Goal: Check status: Check status

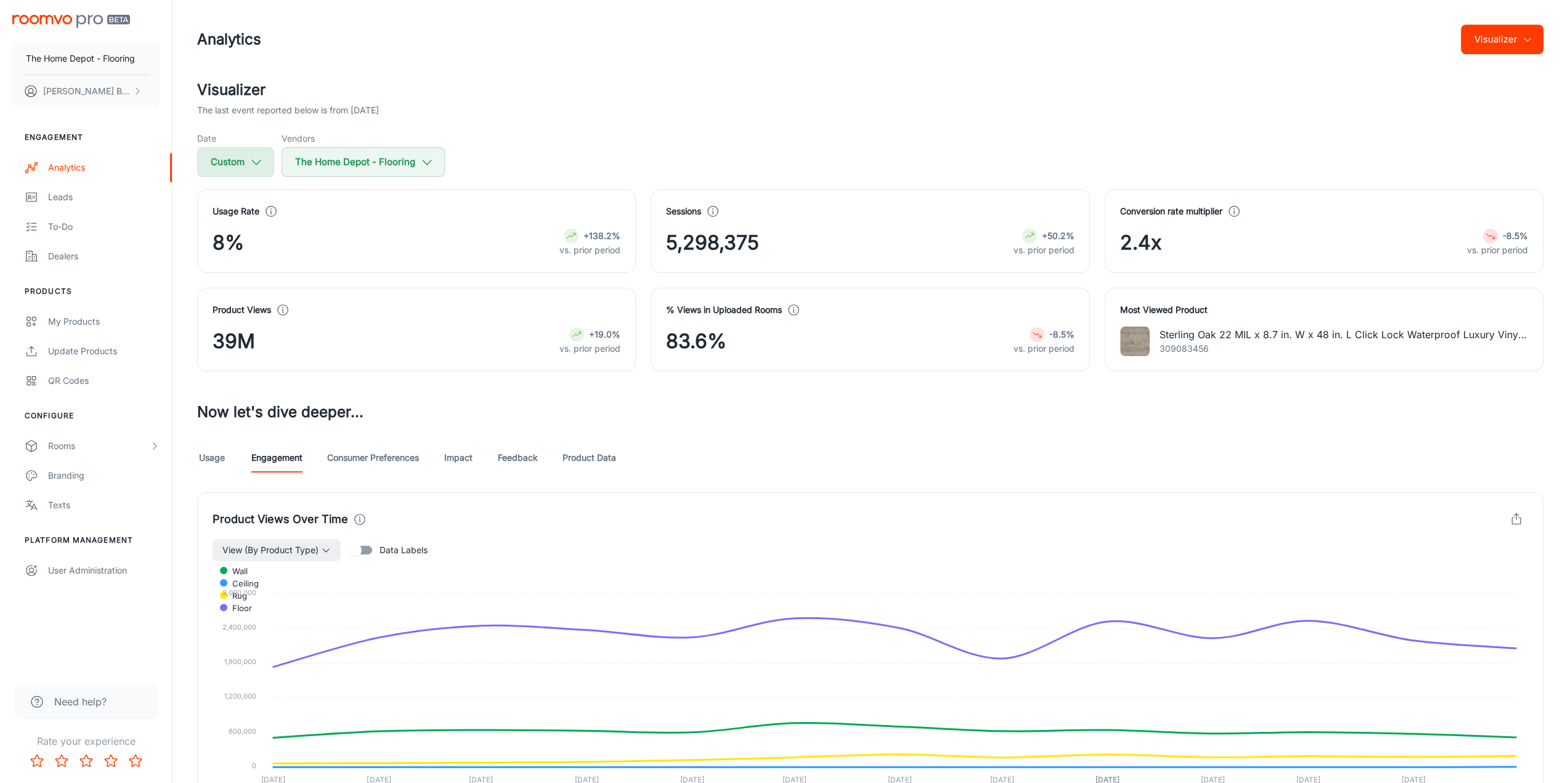
click at [240, 156] on button "Custom" at bounding box center [235, 162] width 77 height 30
select select "4"
select select "2024"
select select "4"
select select "2025"
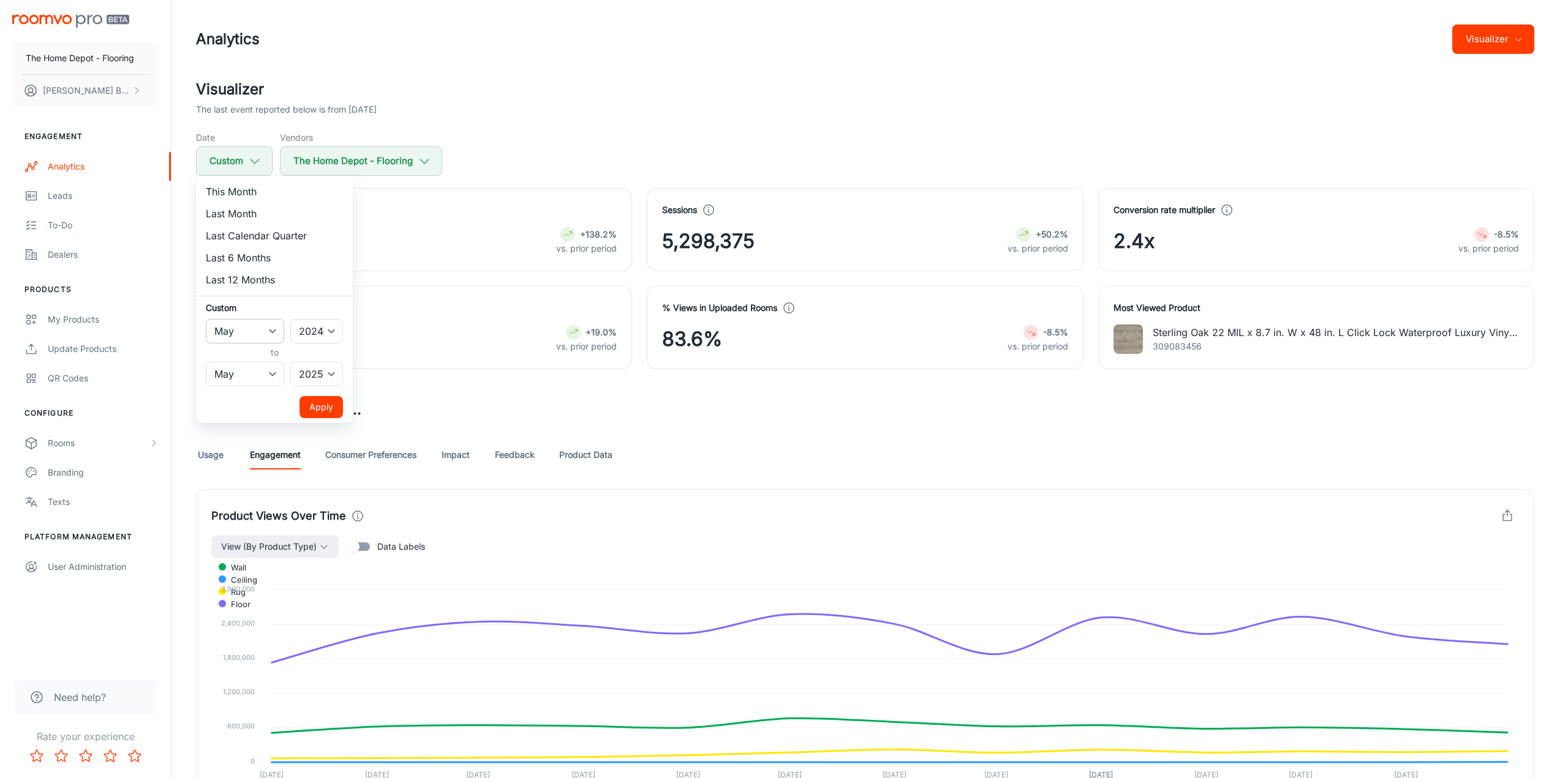
click at [266, 330] on select "January February March April May June July August September October November De…" at bounding box center [245, 332] width 78 height 25
select select "3"
click at [206, 319] on select "January February March April May June July August September October November De…" at bounding box center [245, 332] width 78 height 25
click at [249, 382] on select "January February March April May June July August September October November De…" at bounding box center [245, 374] width 78 height 25
click at [249, 374] on select "January February March April May June July August September October November De…" at bounding box center [245, 374] width 78 height 25
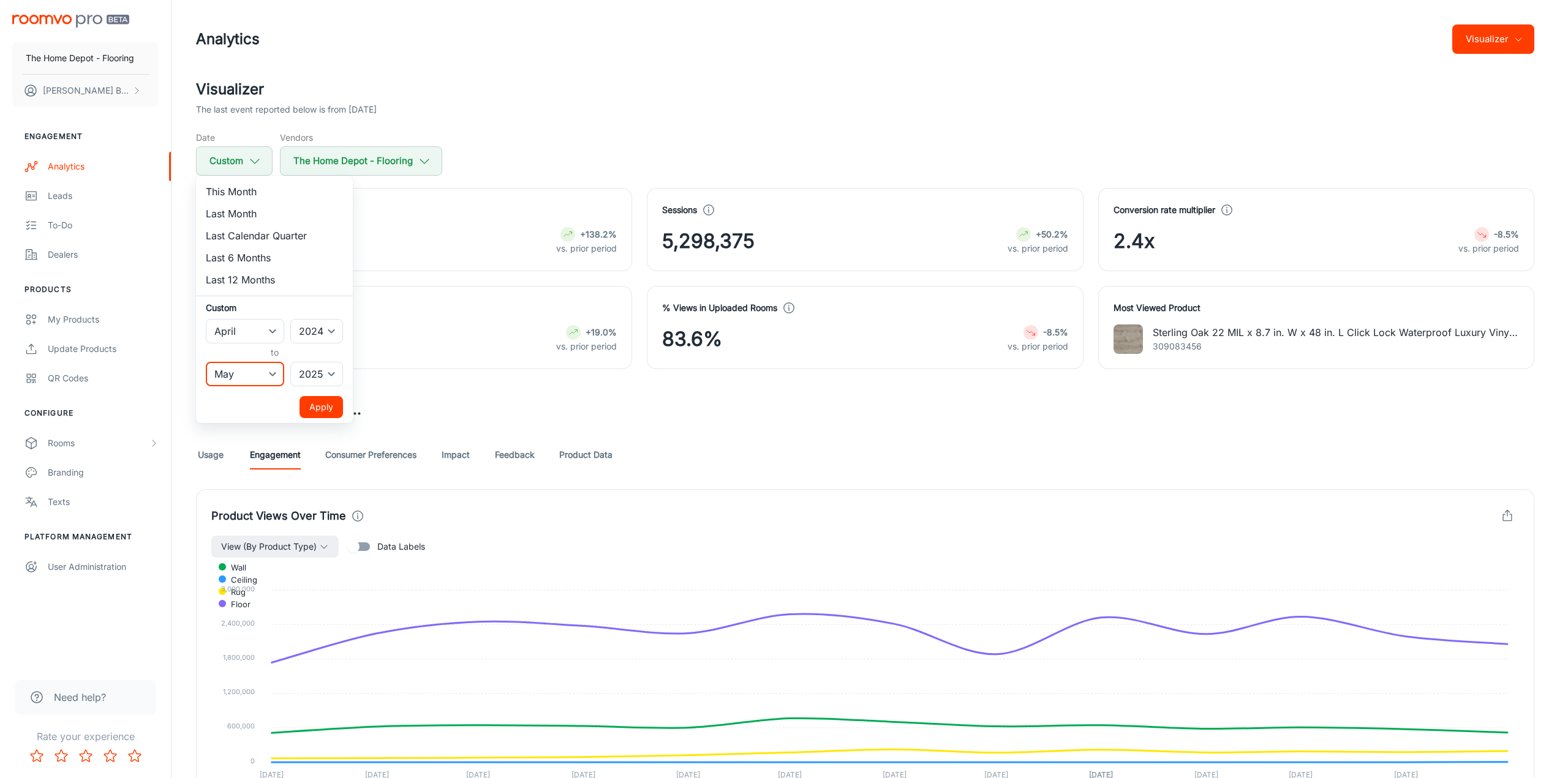
click at [249, 374] on select "January February March April May June July August September October November De…" at bounding box center [245, 374] width 78 height 25
select select "3"
click at [206, 362] on select "January February March April May June July August September October November De…" at bounding box center [245, 374] width 78 height 25
click at [312, 405] on button "Apply" at bounding box center [321, 408] width 43 height 22
